Goal: Obtain resource: Obtain resource

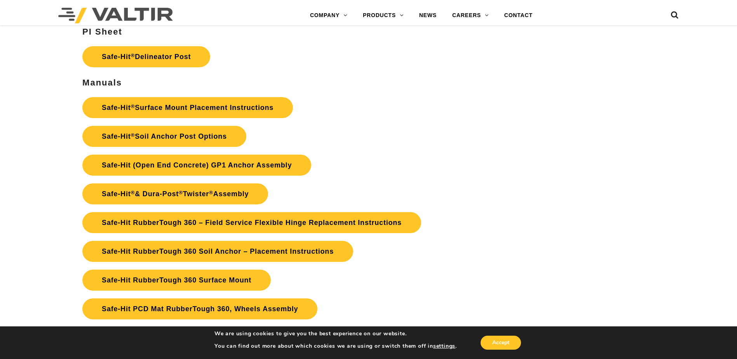
scroll to position [1786, 0]
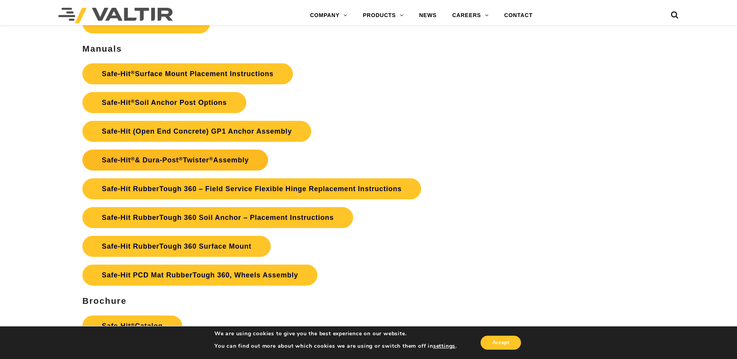
click at [149, 161] on link "Safe-Hit ® & Dura-Post ® Twister ® Assembly" at bounding box center [175, 159] width 186 height 21
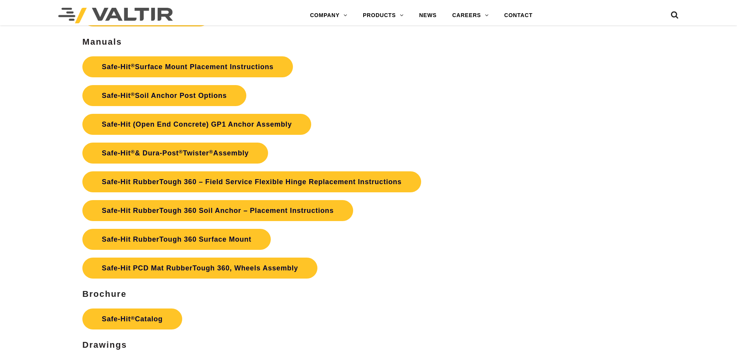
scroll to position [1786, 0]
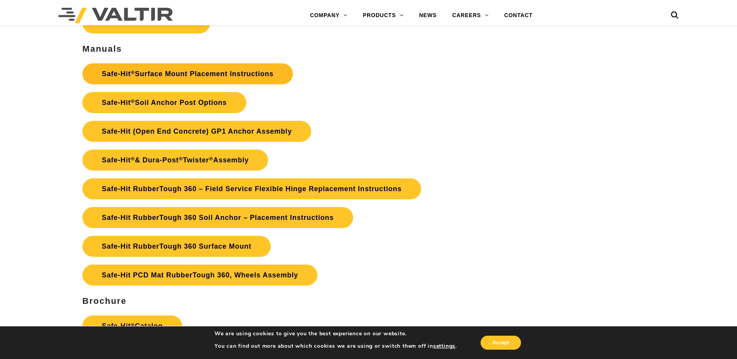
click at [165, 72] on link "Safe-Hit ® Surface Mount Placement Instructions" at bounding box center [187, 73] width 210 height 21
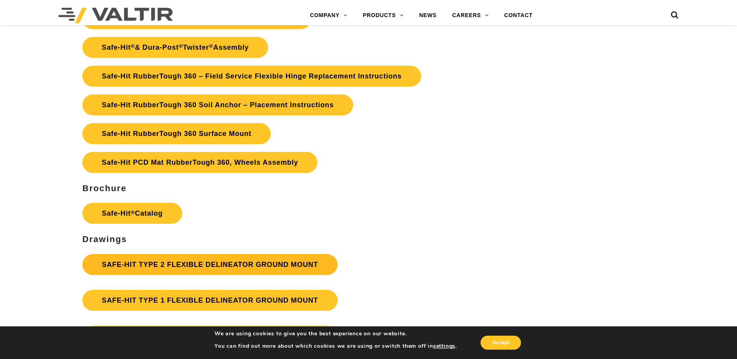
scroll to position [1903, 0]
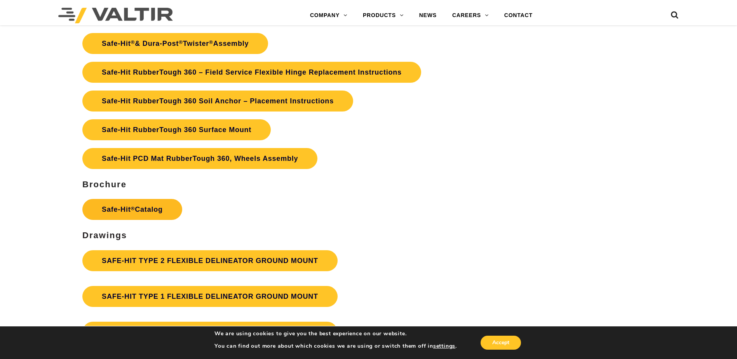
click at [146, 209] on link "Safe-Hit ® Catalog" at bounding box center [132, 209] width 100 height 21
